Goal: Check status: Check status

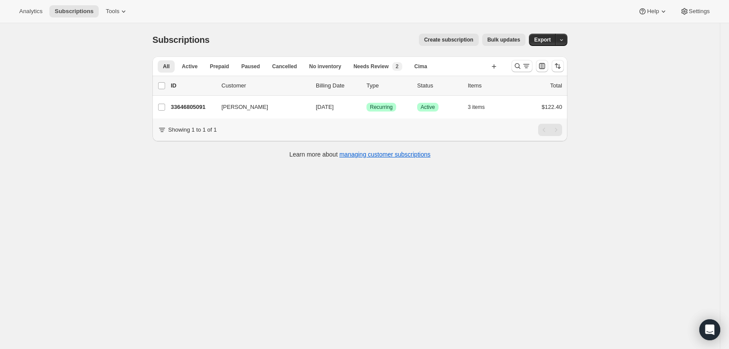
click at [518, 63] on icon "Search and filter results" at bounding box center [517, 66] width 9 height 9
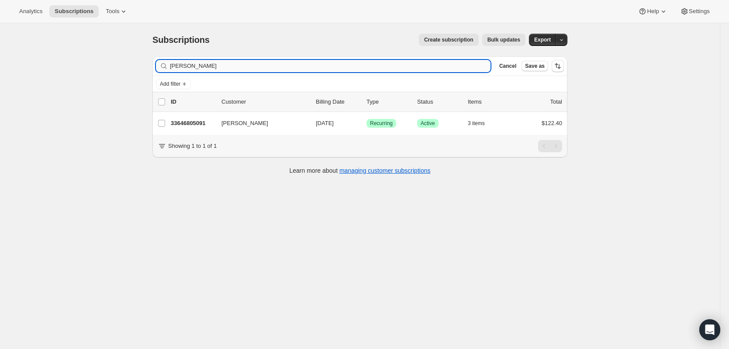
click at [301, 62] on input "[PERSON_NAME]" at bounding box center [330, 66] width 321 height 12
type input "[PERSON_NAME]"
click at [194, 123] on p "33589985379" at bounding box center [193, 123] width 44 height 9
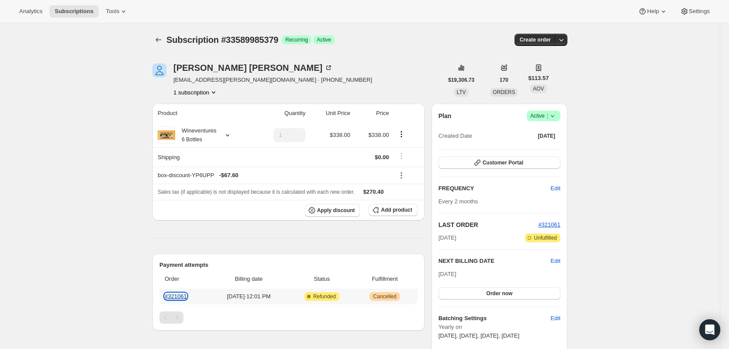
click at [179, 295] on link "#321061" at bounding box center [176, 296] width 22 height 7
